Goal: Task Accomplishment & Management: Manage account settings

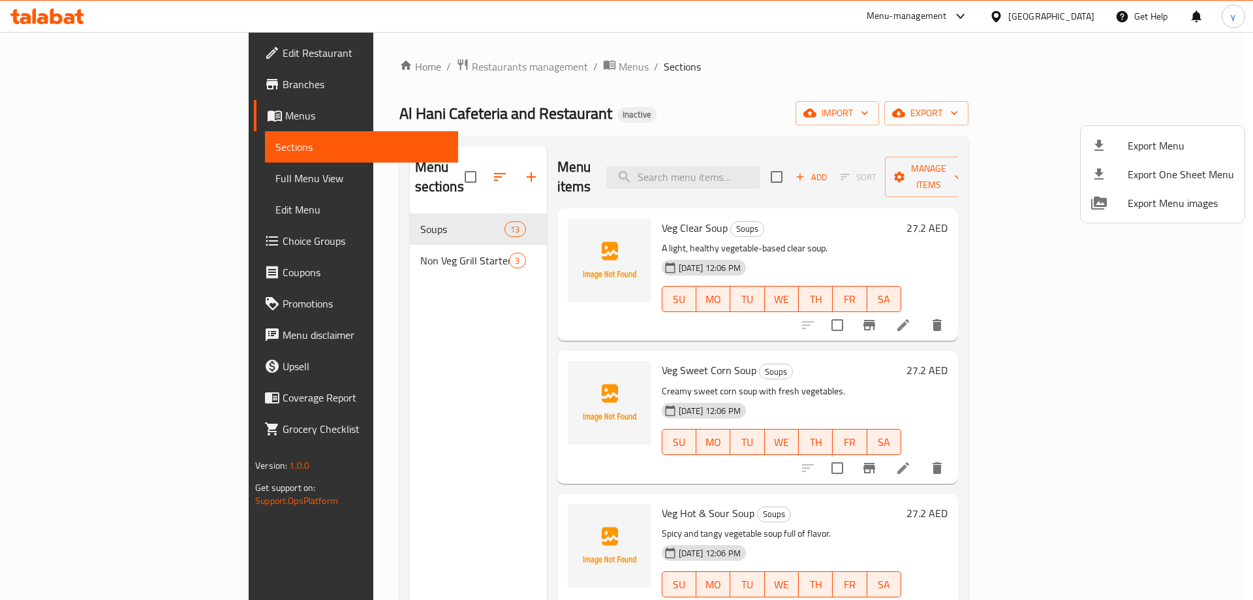
click at [84, 118] on div at bounding box center [626, 300] width 1253 height 600
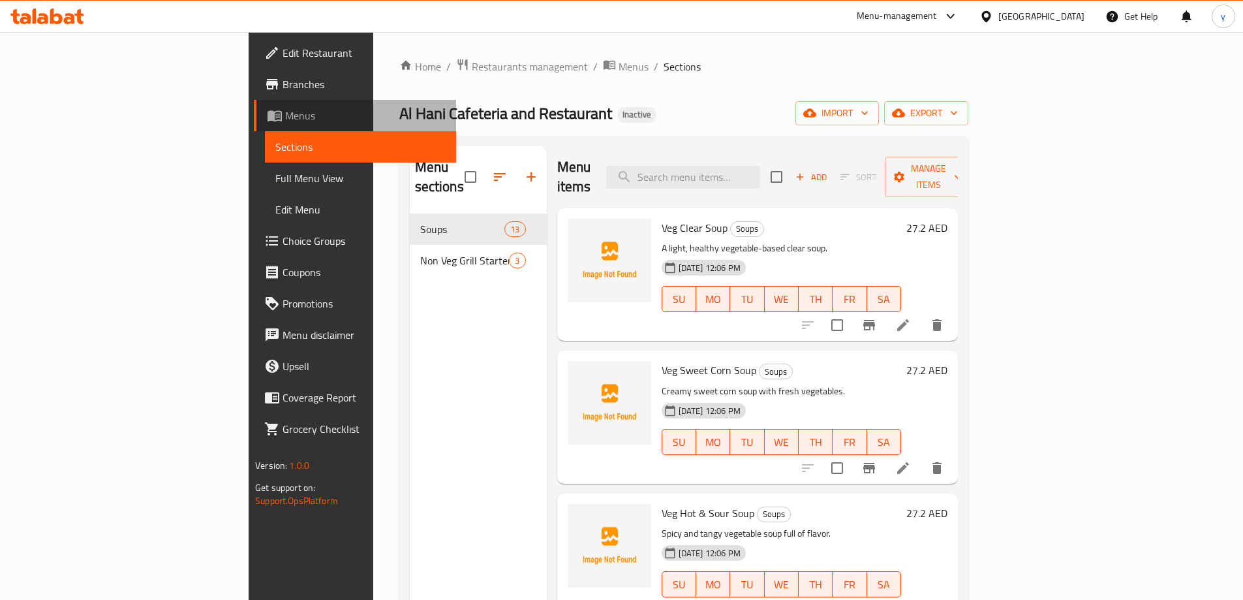
click at [285, 117] on span "Menus" at bounding box center [365, 116] width 161 height 16
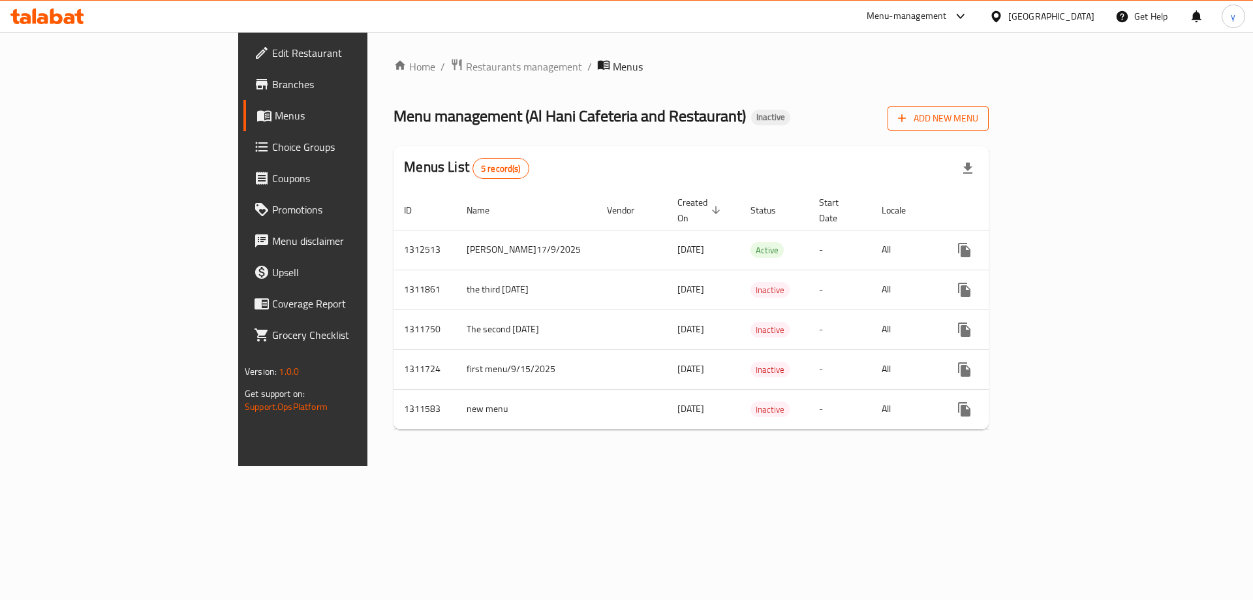
click at [978, 121] on span "Add New Menu" at bounding box center [938, 118] width 80 height 16
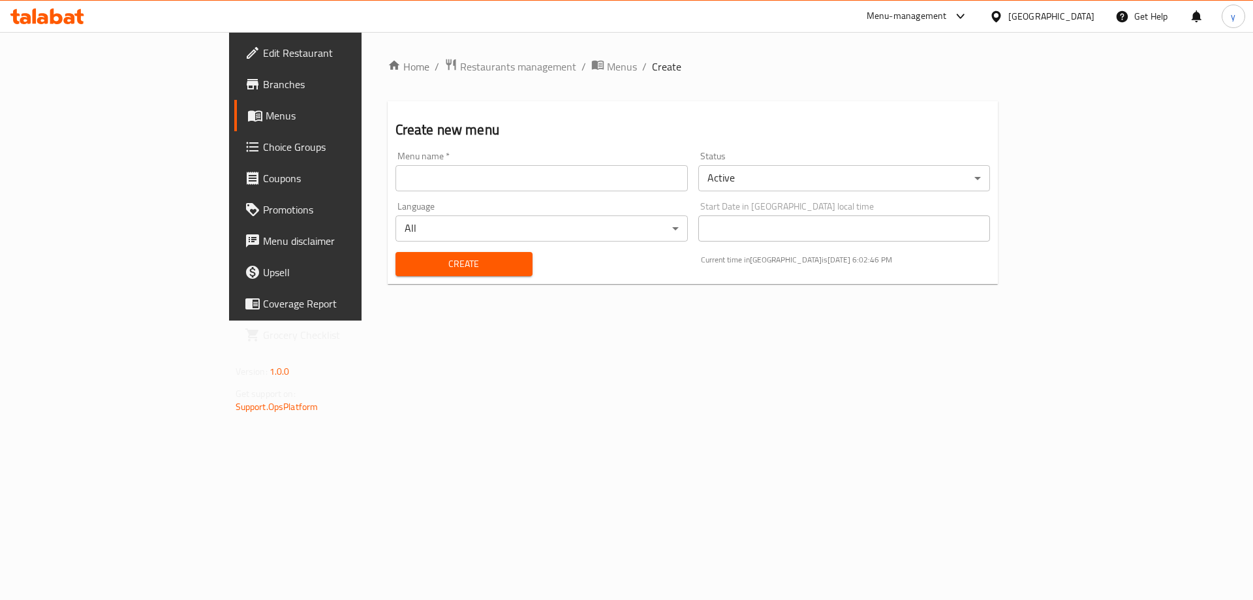
click at [425, 171] on input "text" at bounding box center [541, 178] width 292 height 26
type input "[PERSON_NAME]17/9/2025 second menu"
click at [415, 259] on span "Create" at bounding box center [464, 264] width 116 height 16
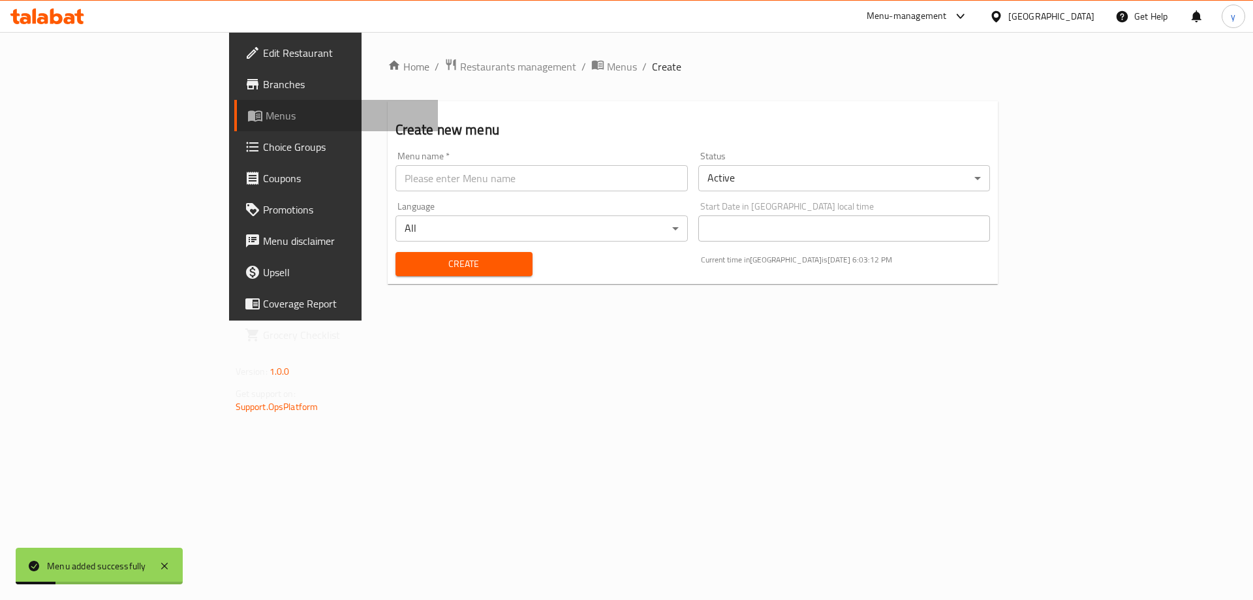
click at [266, 112] on span "Menus" at bounding box center [347, 116] width 162 height 16
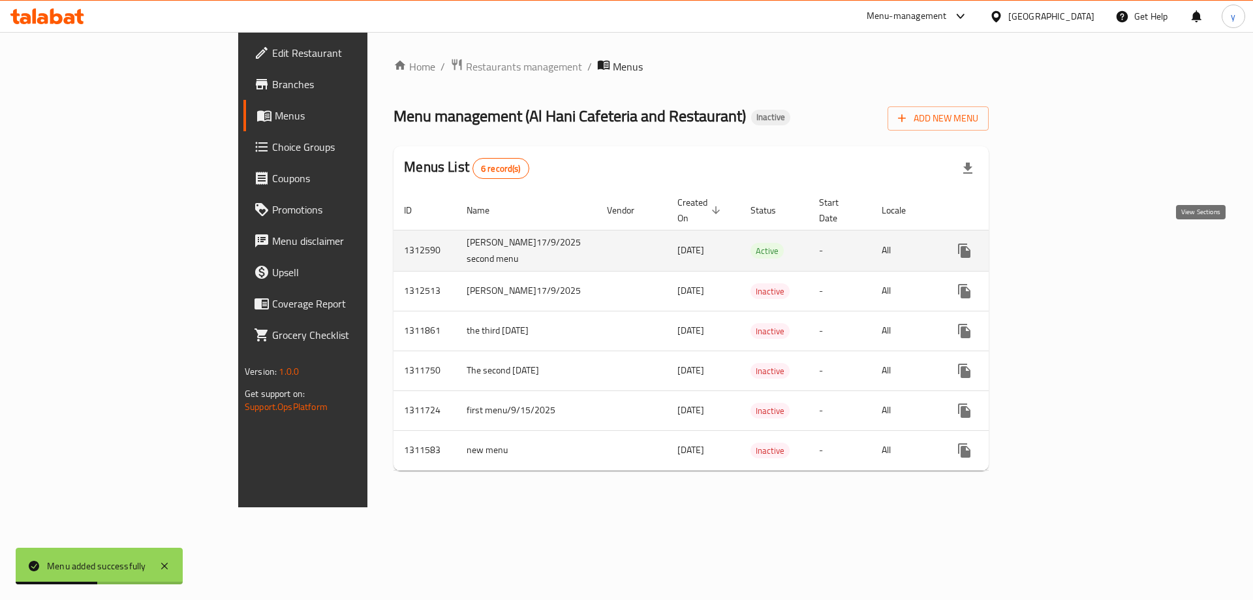
click at [1066, 244] on icon "enhanced table" at bounding box center [1058, 251] width 16 height 16
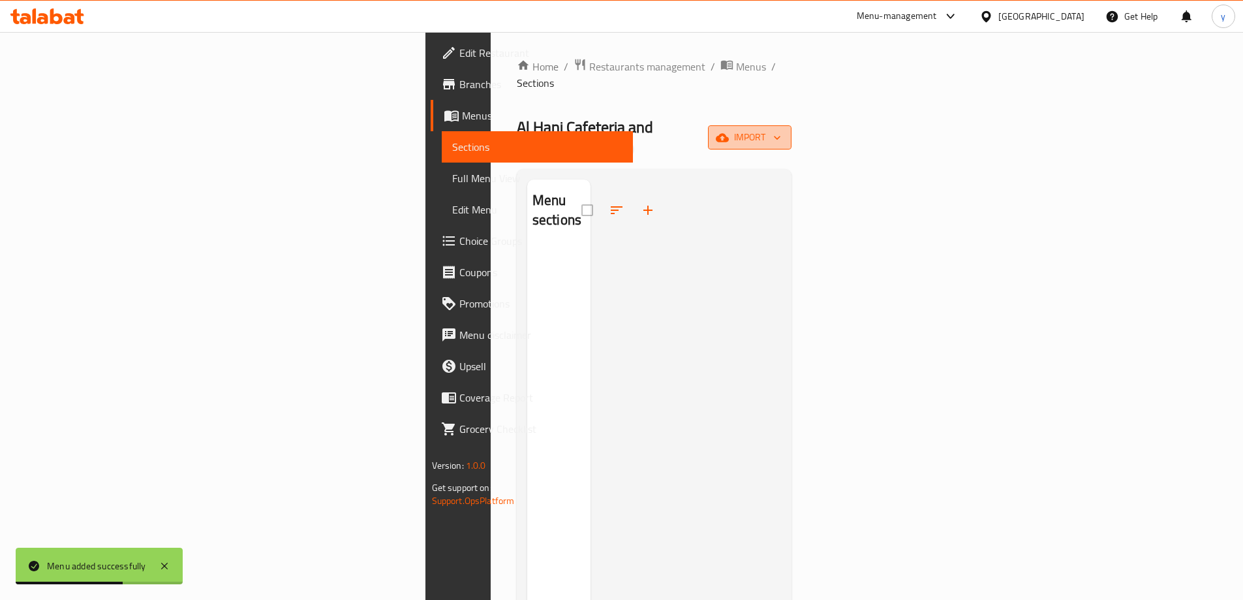
click at [791, 125] on button "import" at bounding box center [750, 137] width 84 height 24
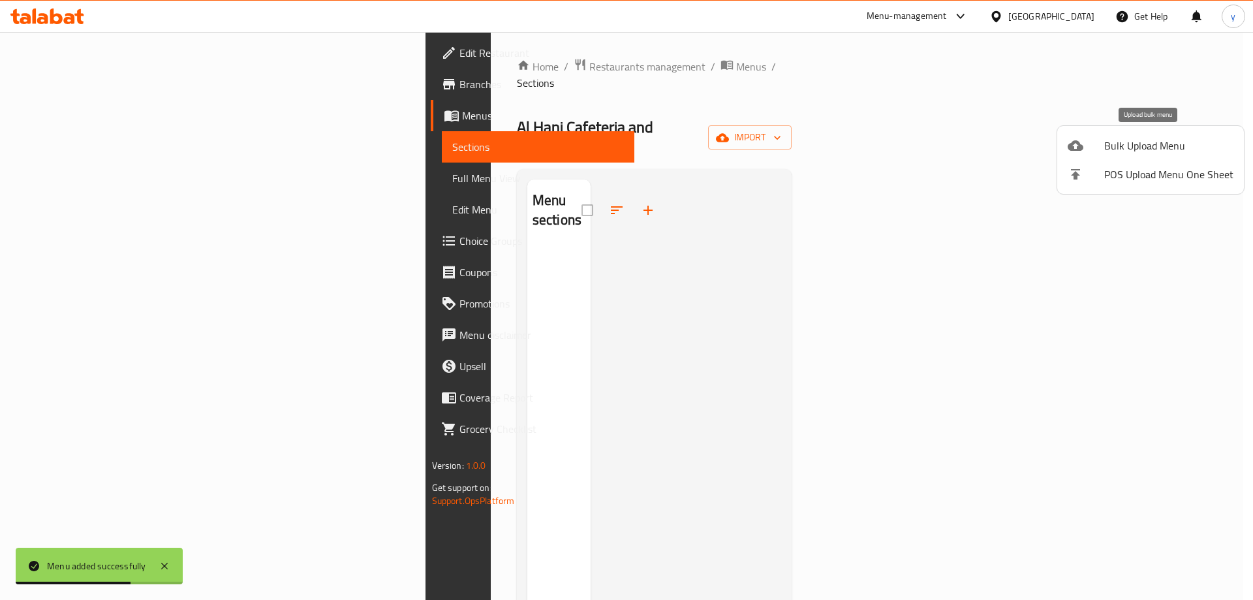
click at [1087, 144] on div at bounding box center [1085, 146] width 37 height 16
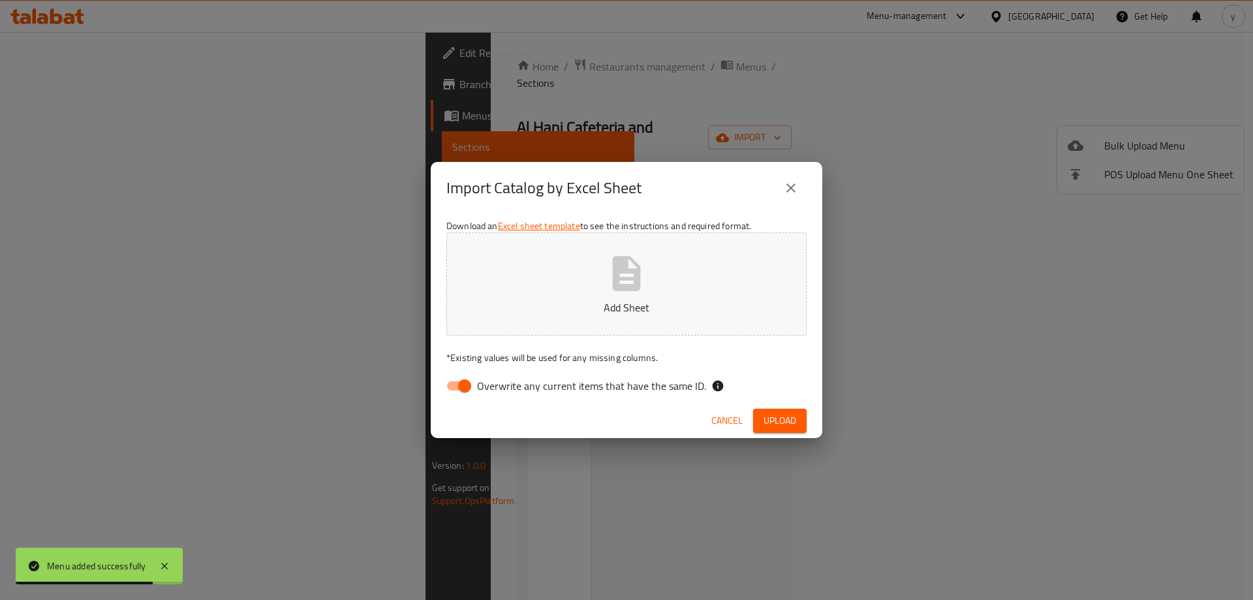
click at [457, 383] on input "Overwrite any current items that have the same ID." at bounding box center [464, 385] width 74 height 25
checkbox input "false"
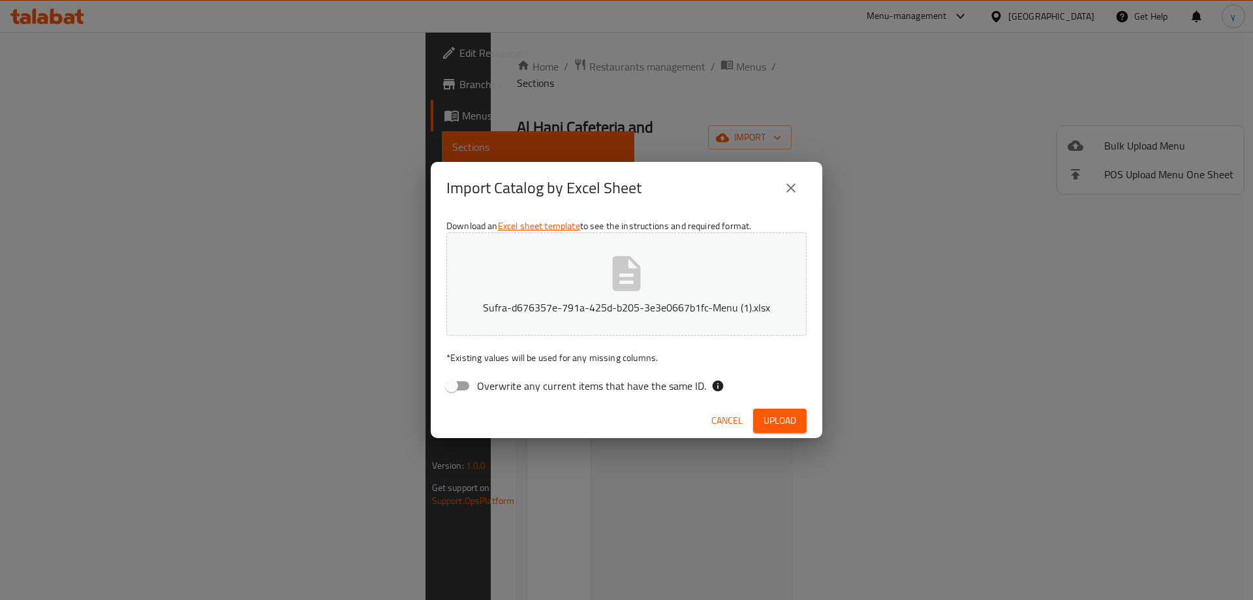
click at [795, 430] on button "Upload" at bounding box center [780, 420] width 54 height 24
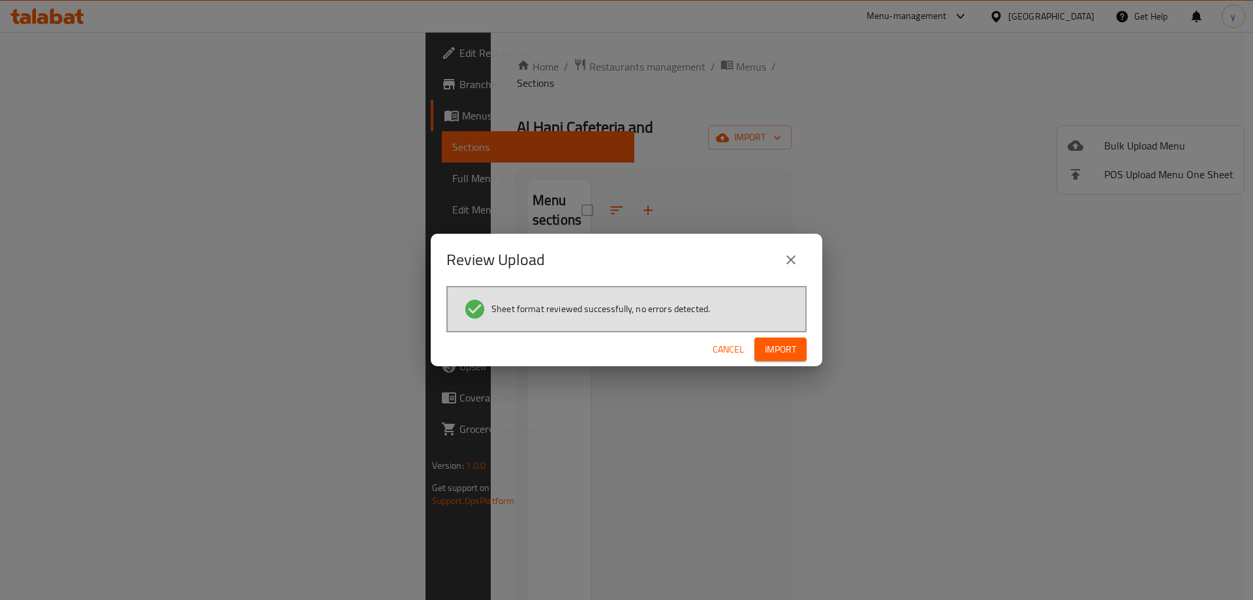
click at [784, 353] on span "Import" at bounding box center [780, 349] width 31 height 16
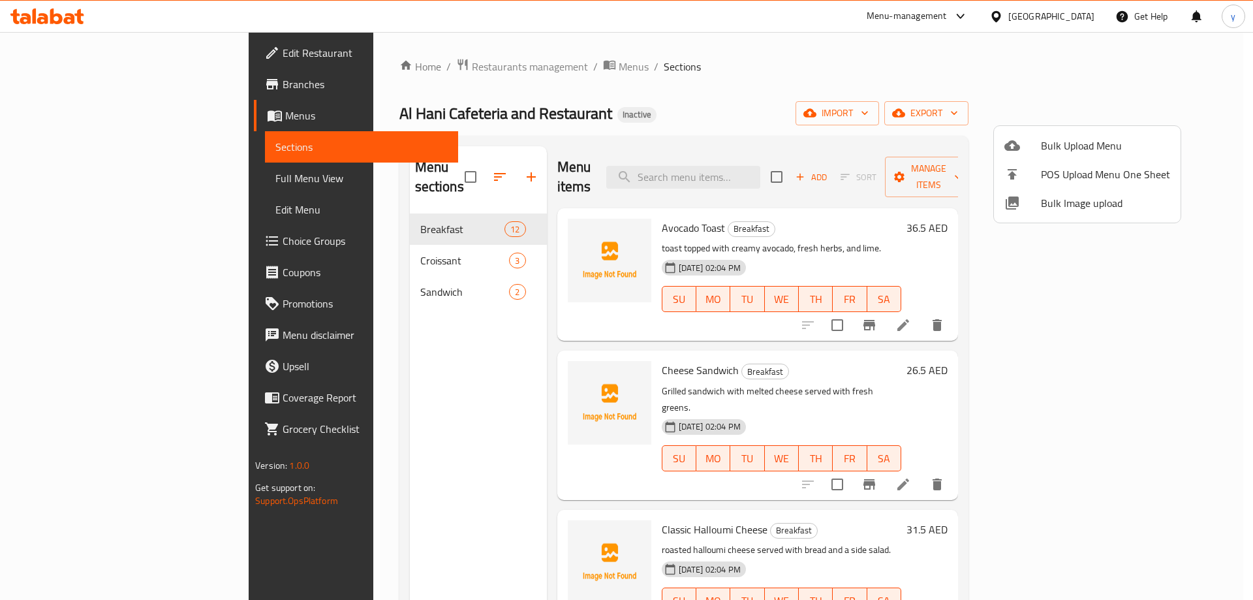
click at [86, 173] on div at bounding box center [626, 300] width 1253 height 600
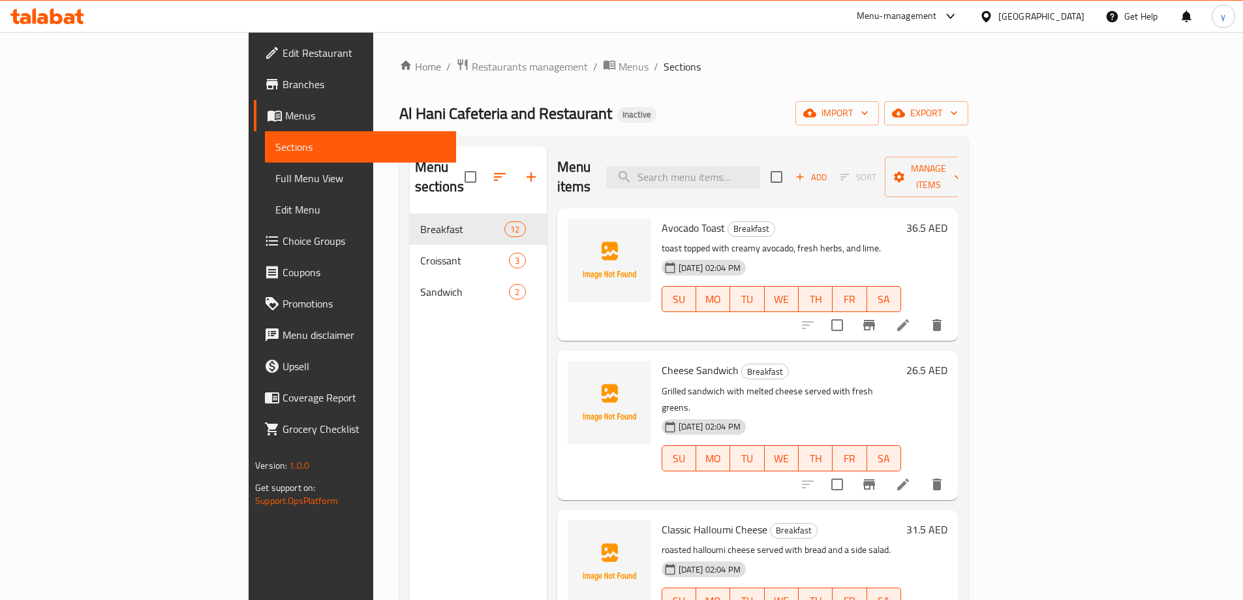
click at [275, 176] on span "Full Menu View" at bounding box center [360, 178] width 170 height 16
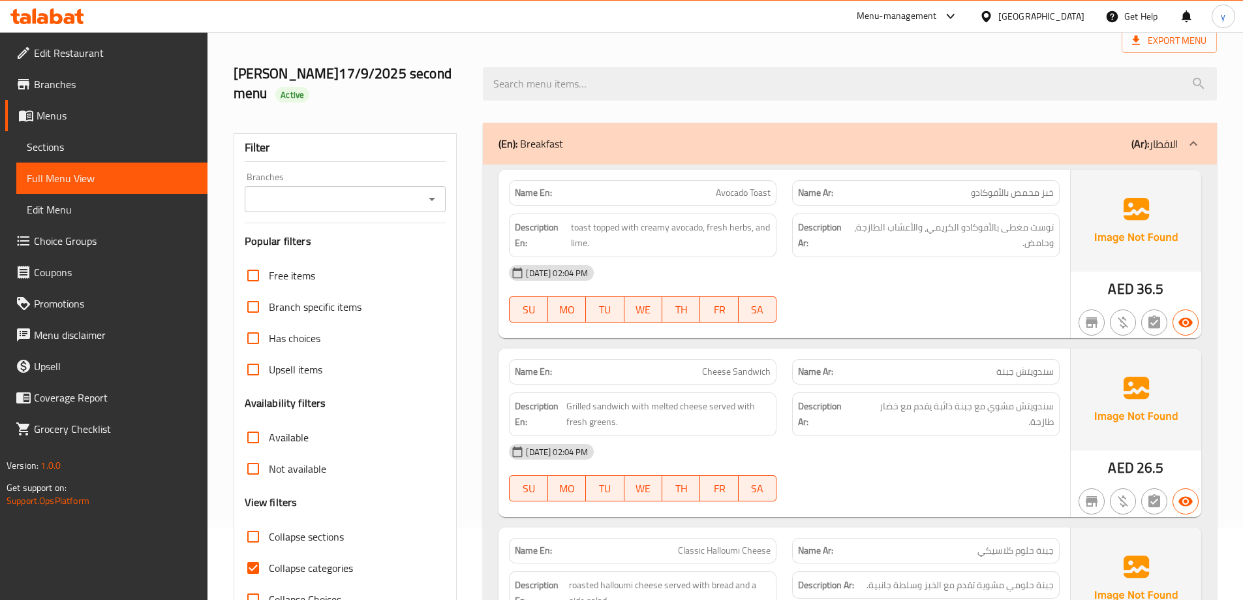
scroll to position [196, 0]
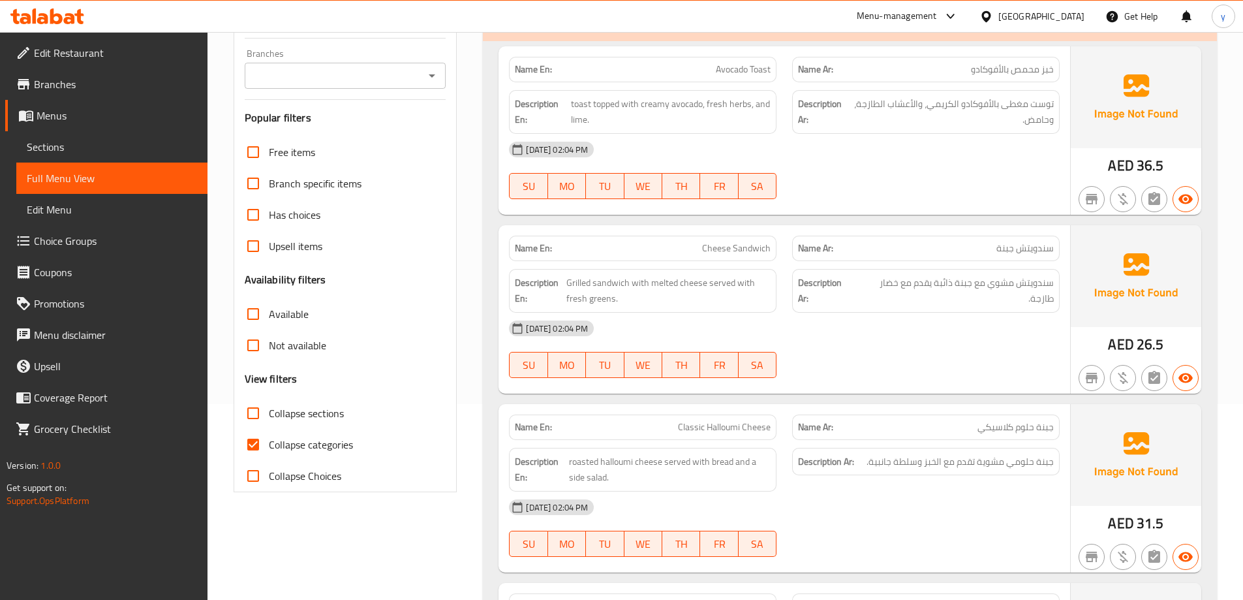
click at [300, 444] on span "Collapse categories" at bounding box center [311, 445] width 84 height 16
click at [269, 444] on input "Collapse categories" at bounding box center [252, 444] width 31 height 31
checkbox input "false"
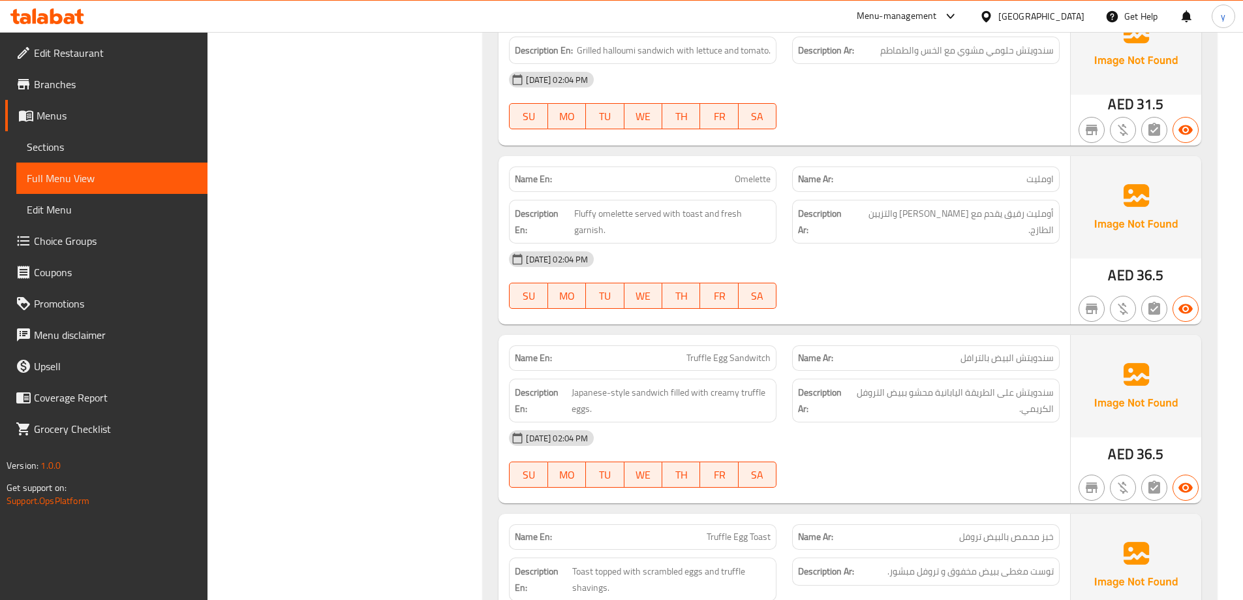
scroll to position [1566, 0]
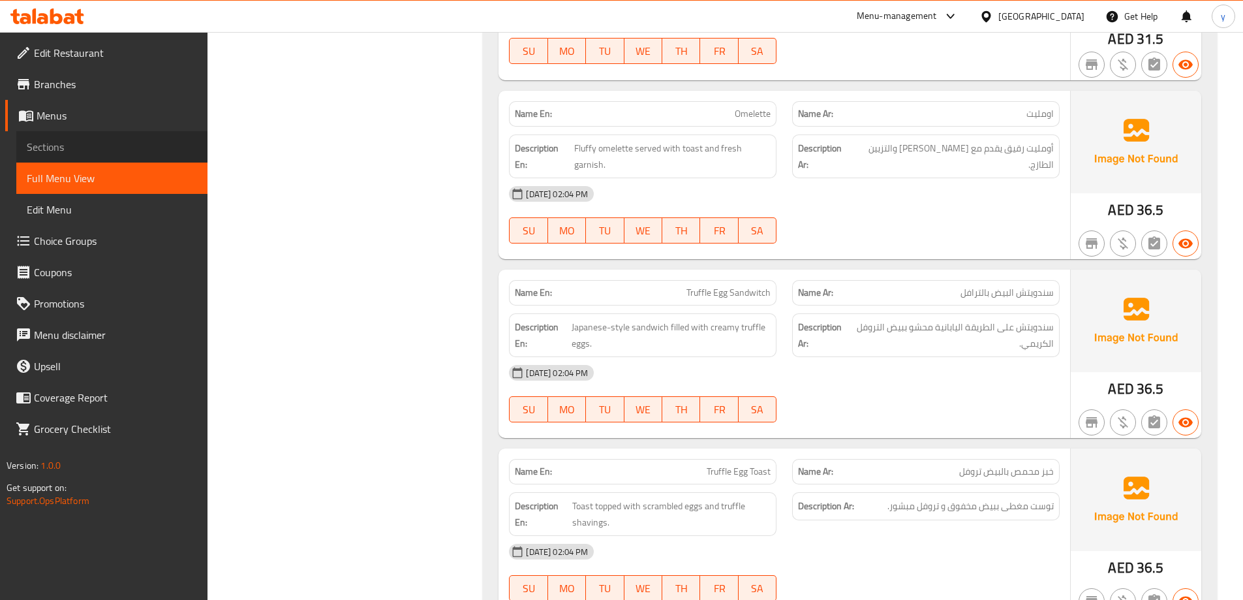
click at [145, 143] on span "Sections" at bounding box center [112, 147] width 170 height 16
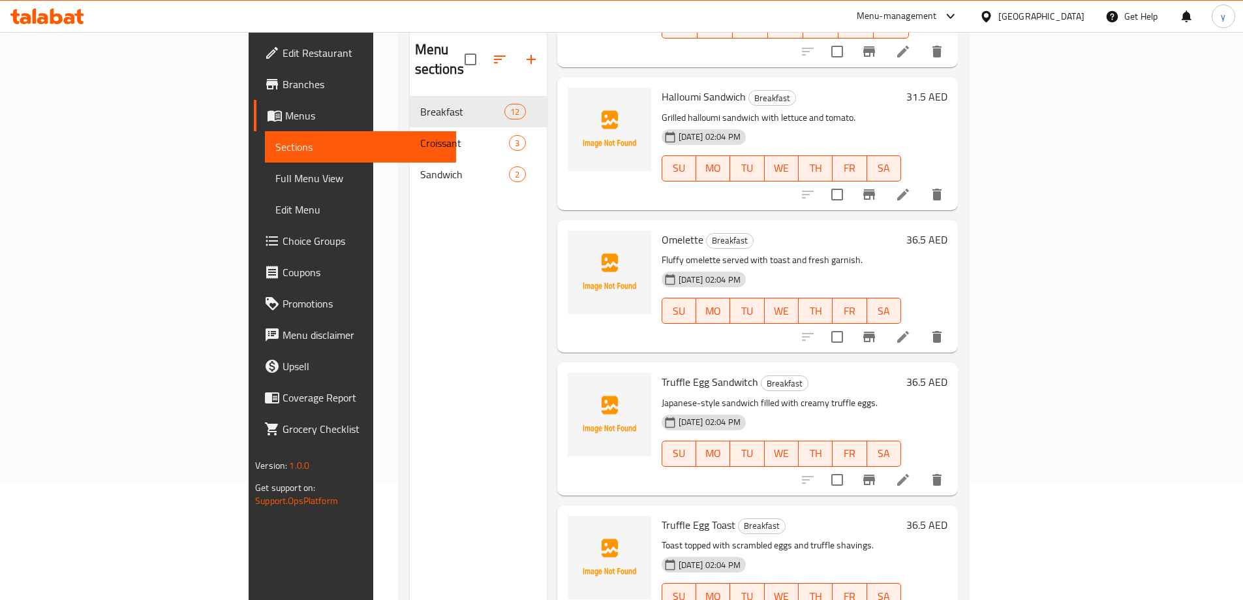
scroll to position [1109, 0]
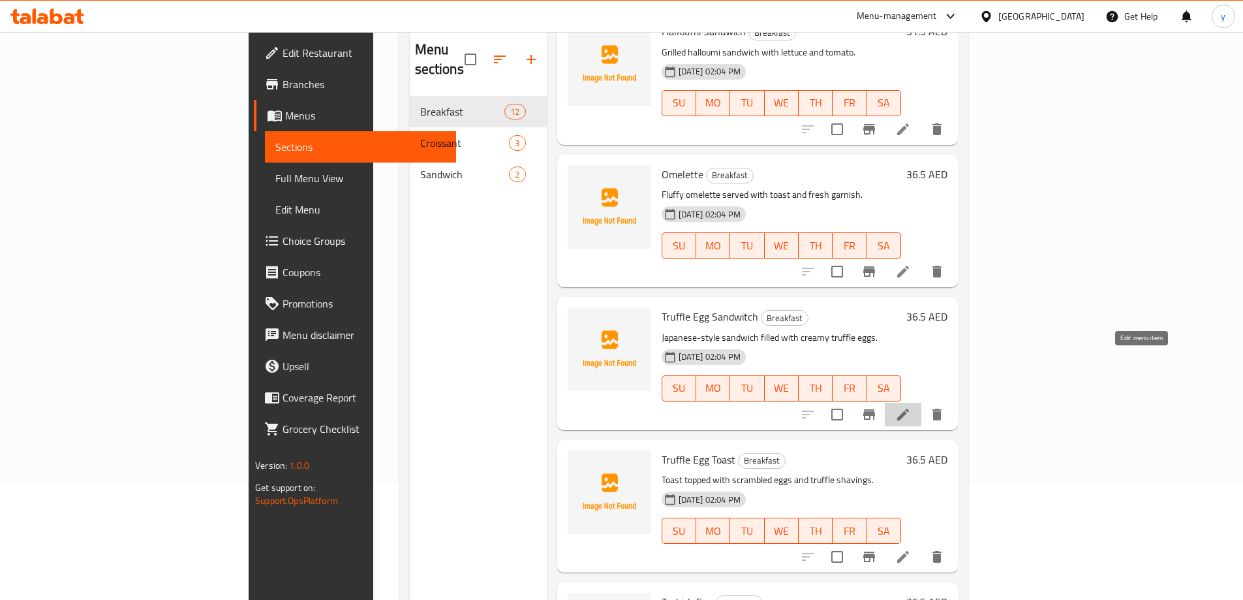
click at [911, 406] on icon at bounding box center [903, 414] width 16 height 16
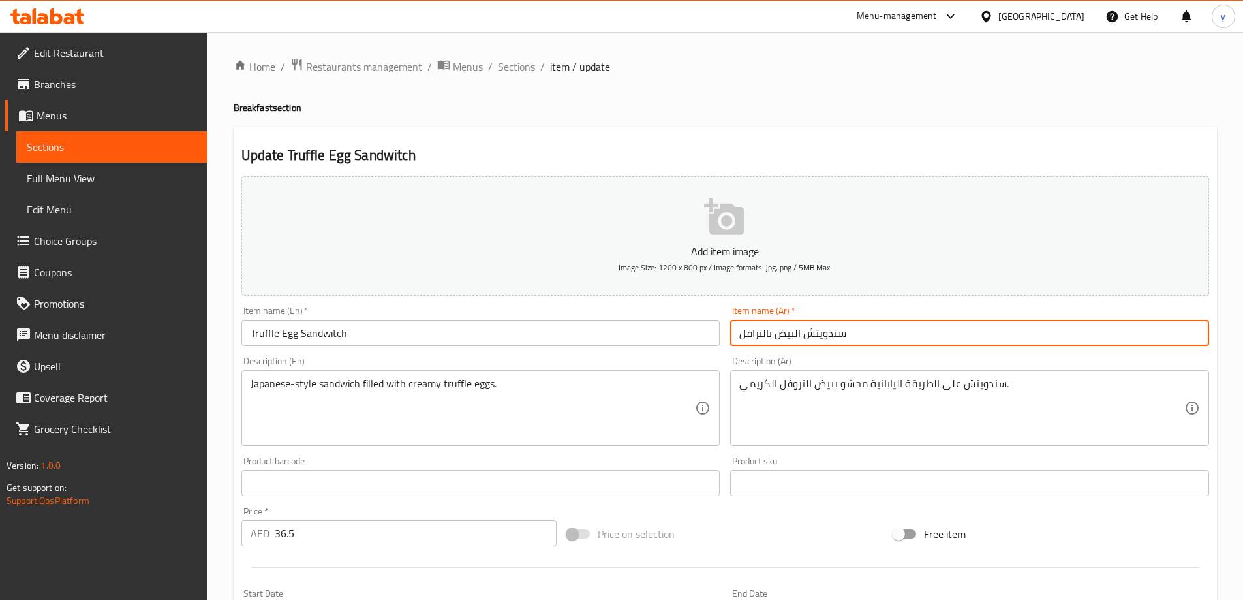
click at [763, 333] on input "سندويتش البيض بالترافل" at bounding box center [969, 333] width 479 height 26
click at [752, 339] on input "سندويتش البيض بالترافل" at bounding box center [969, 333] width 479 height 26
click at [771, 337] on input "سندويتش البيض بالتروفل" at bounding box center [969, 333] width 479 height 26
click at [767, 335] on input "سندويتش البيض بالتروفل" at bounding box center [969, 333] width 479 height 26
click at [788, 335] on input "سندويتش البيض تروفل" at bounding box center [969, 333] width 479 height 26
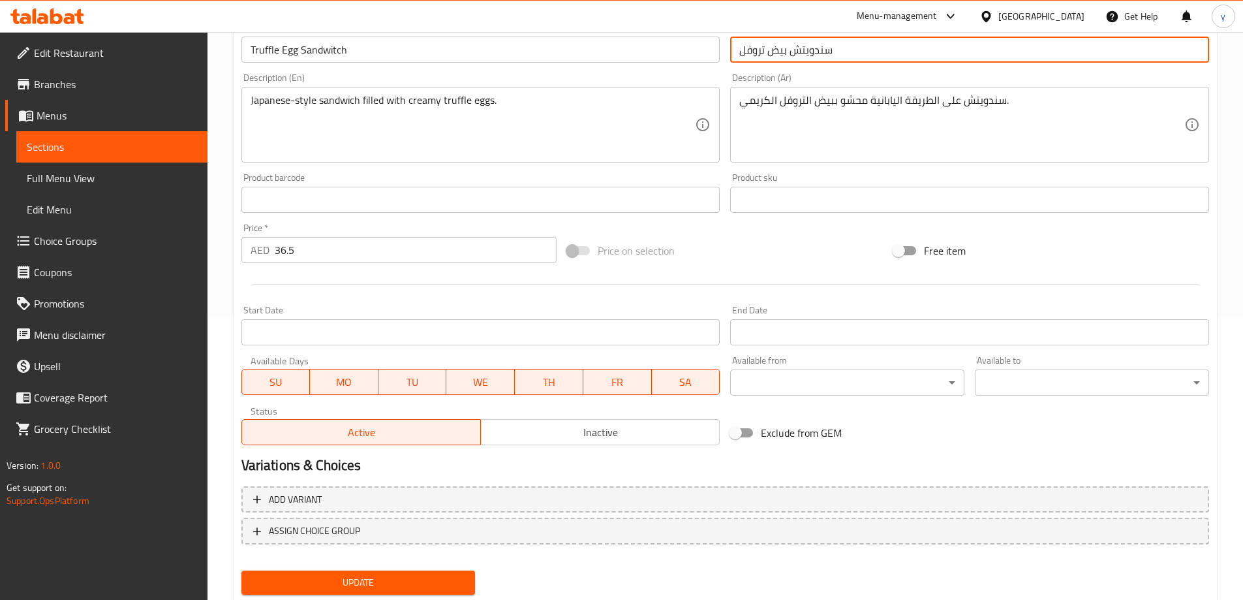
scroll to position [322, 0]
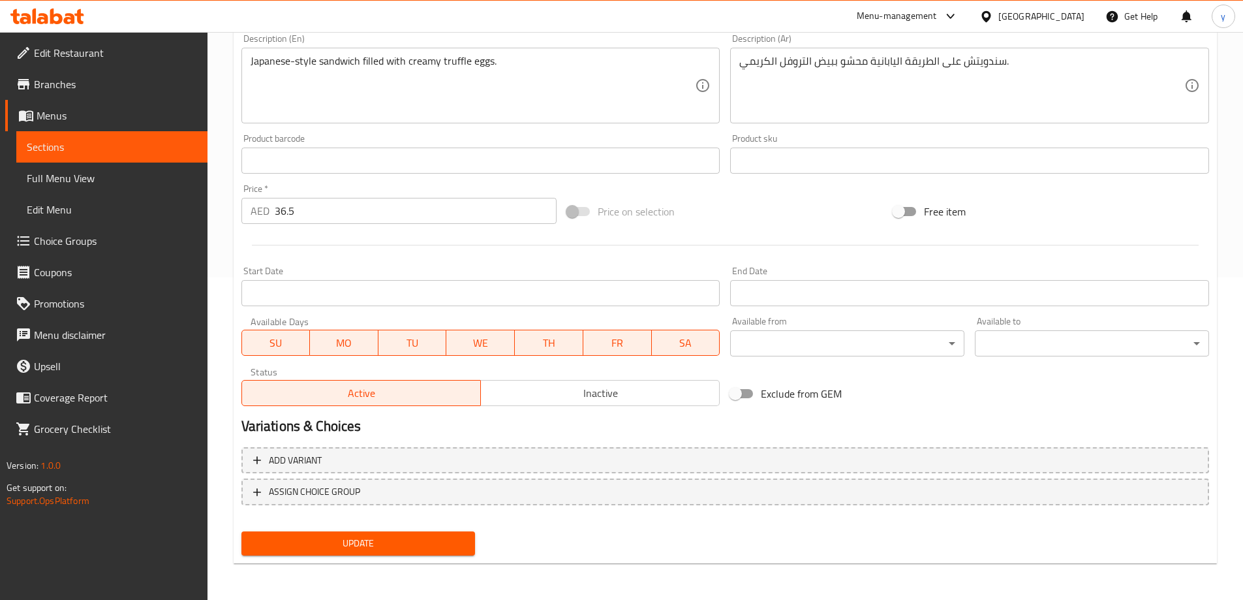
type input "سندويتش بيض تروفل"
click at [358, 538] on span "Update" at bounding box center [358, 543] width 213 height 16
click at [71, 174] on span "Full Menu View" at bounding box center [112, 178] width 170 height 16
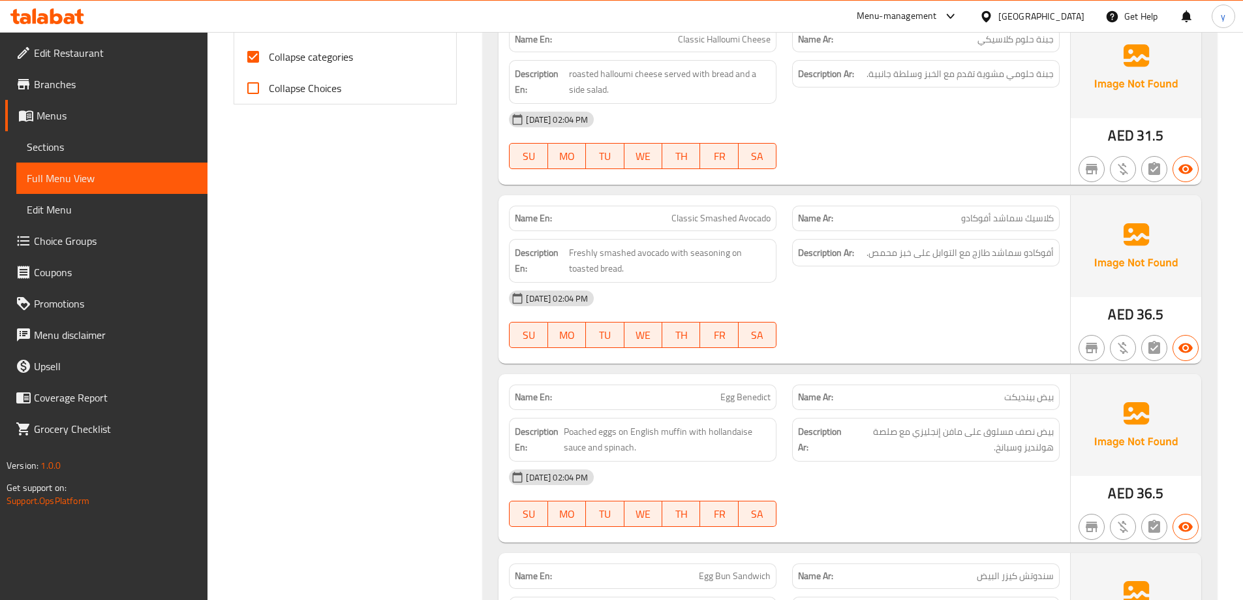
scroll to position [192, 0]
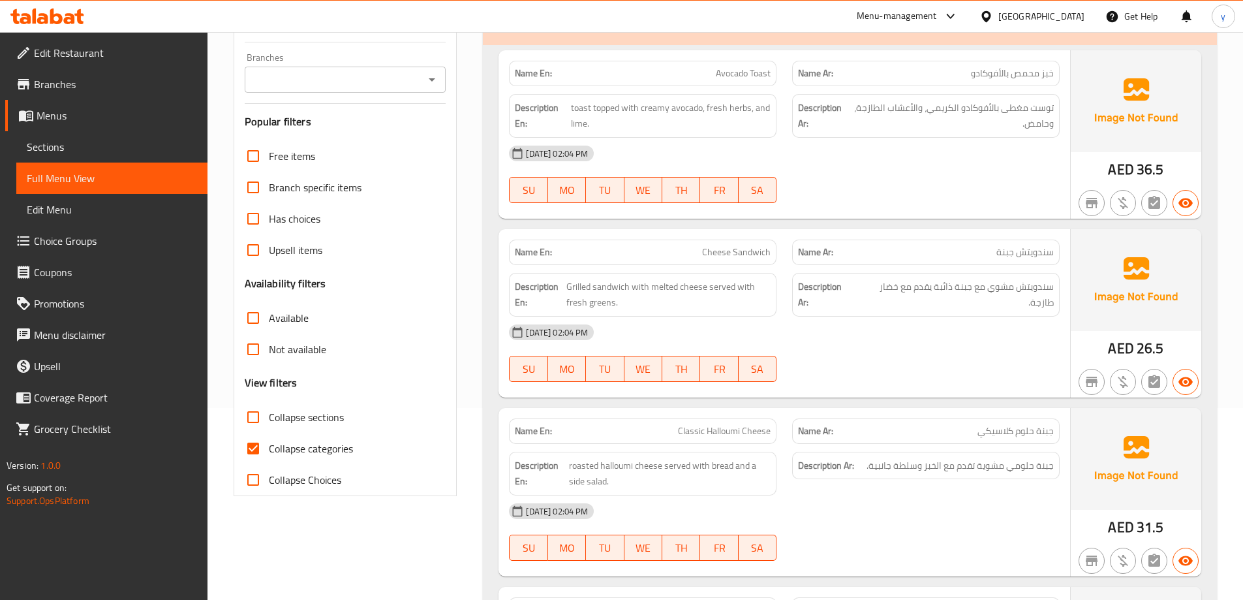
click at [281, 448] on span "Collapse categories" at bounding box center [311, 448] width 84 height 16
click at [269, 448] on input "Collapse categories" at bounding box center [252, 448] width 31 height 31
checkbox input "false"
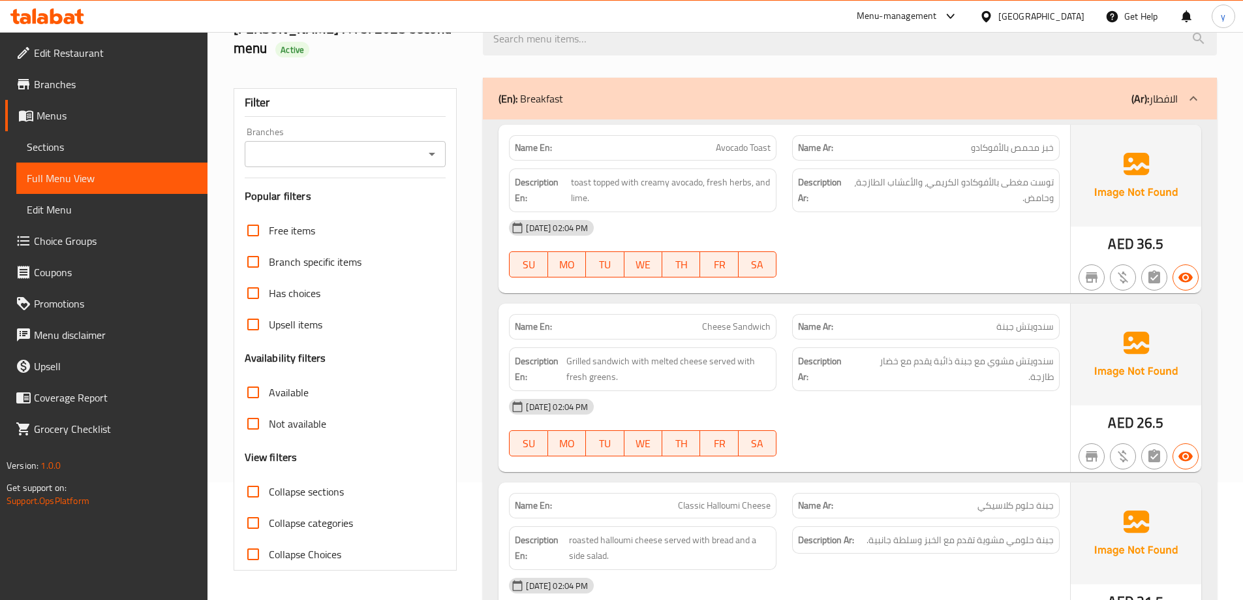
scroll to position [0, 0]
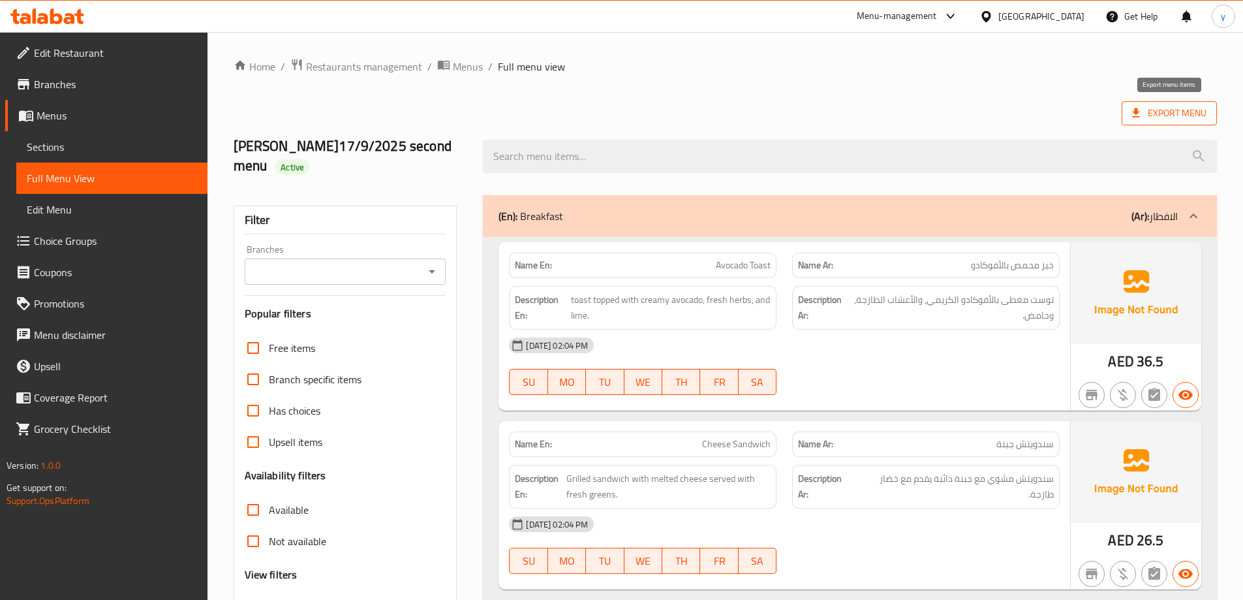
click at [1172, 110] on span "Export Menu" at bounding box center [1169, 113] width 74 height 16
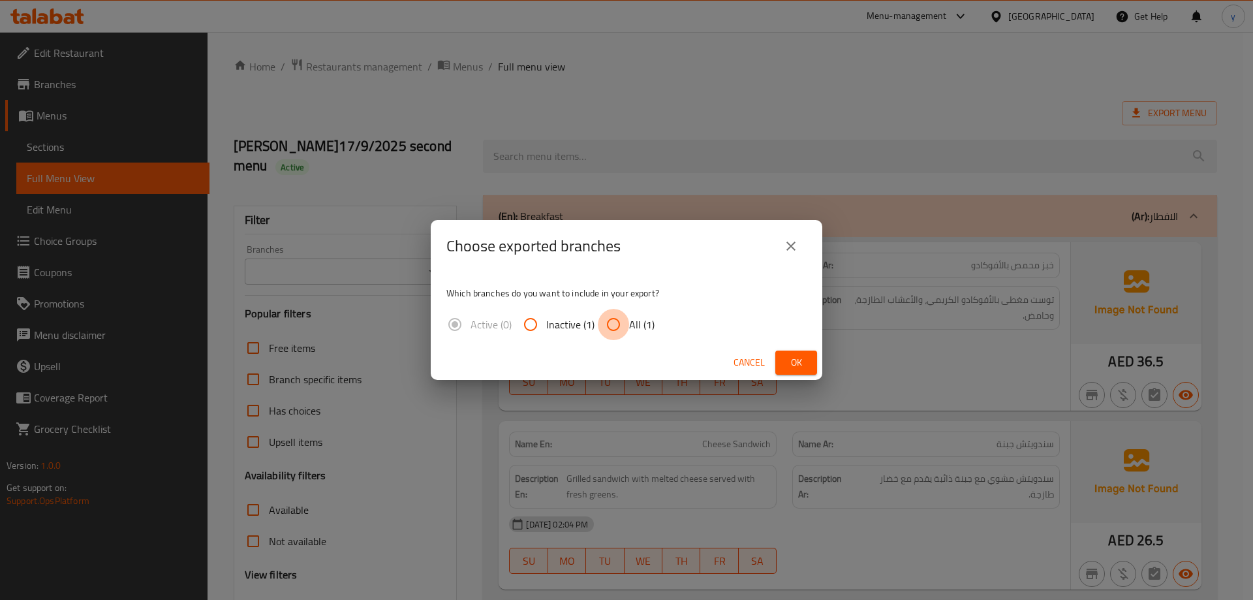
click at [611, 327] on input "All (1)" at bounding box center [613, 324] width 31 height 31
radio input "true"
click at [794, 362] on span "Ok" at bounding box center [796, 362] width 21 height 16
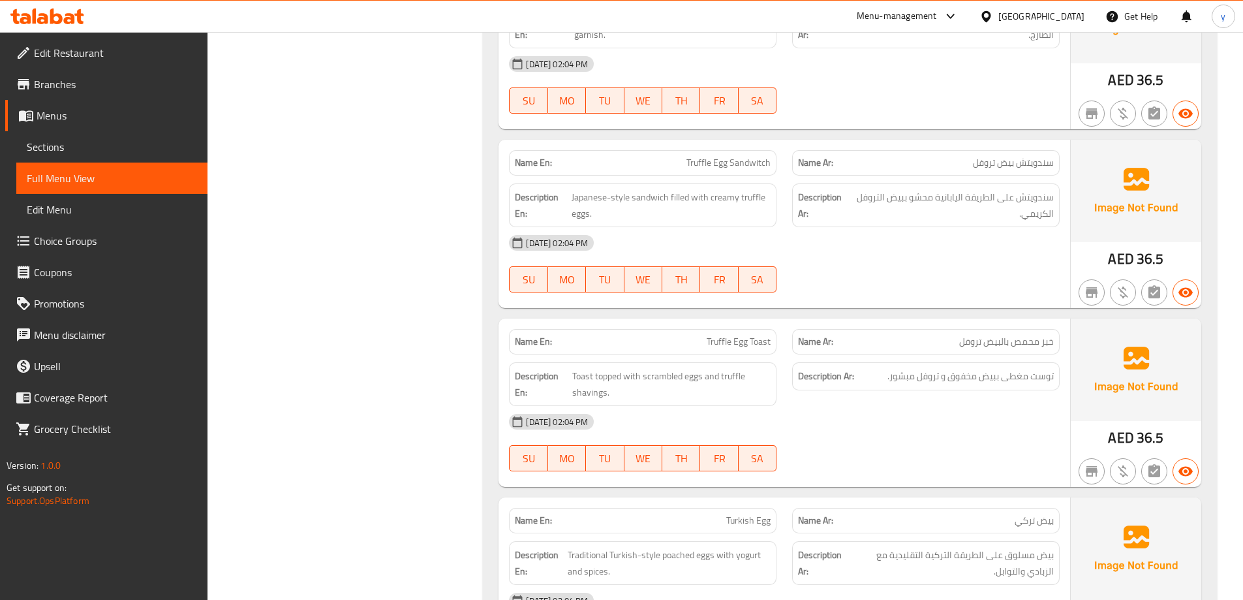
scroll to position [1696, 0]
